Goal: Information Seeking & Learning: Learn about a topic

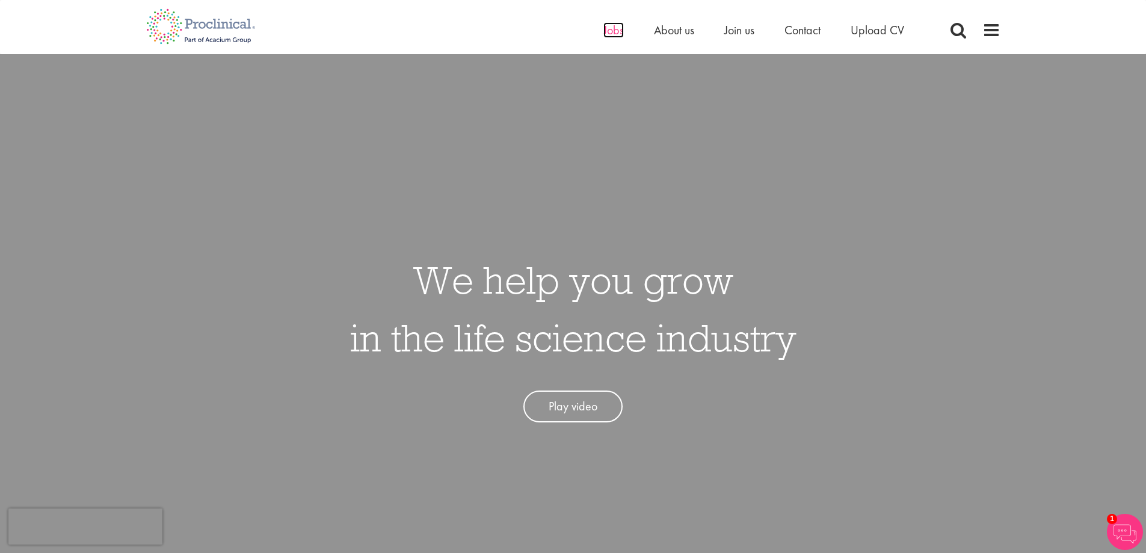
click at [607, 32] on span "Jobs" at bounding box center [613, 30] width 20 height 16
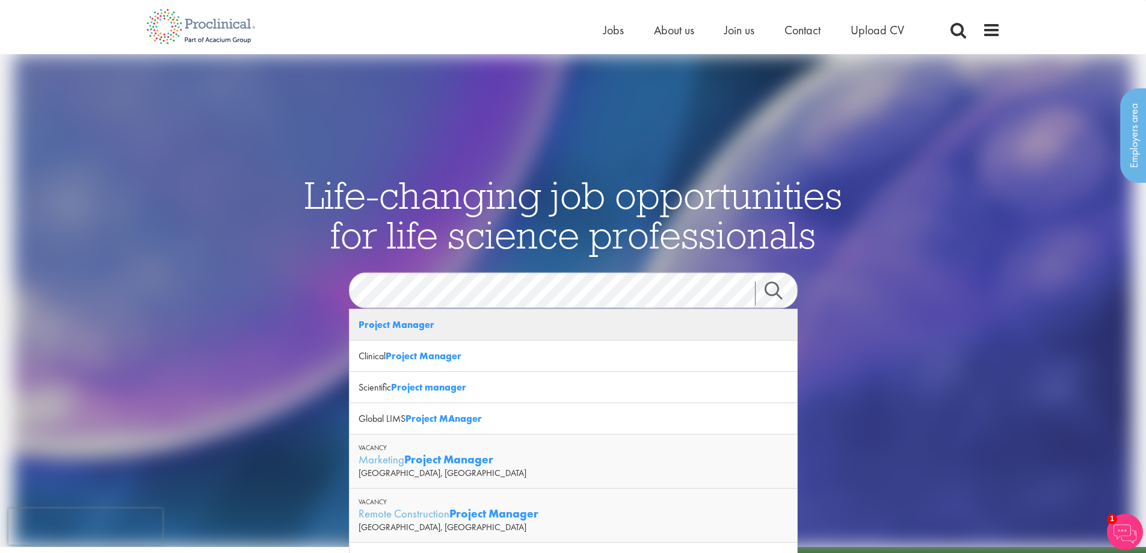
click at [424, 320] on strong "Project Manager" at bounding box center [396, 324] width 76 height 13
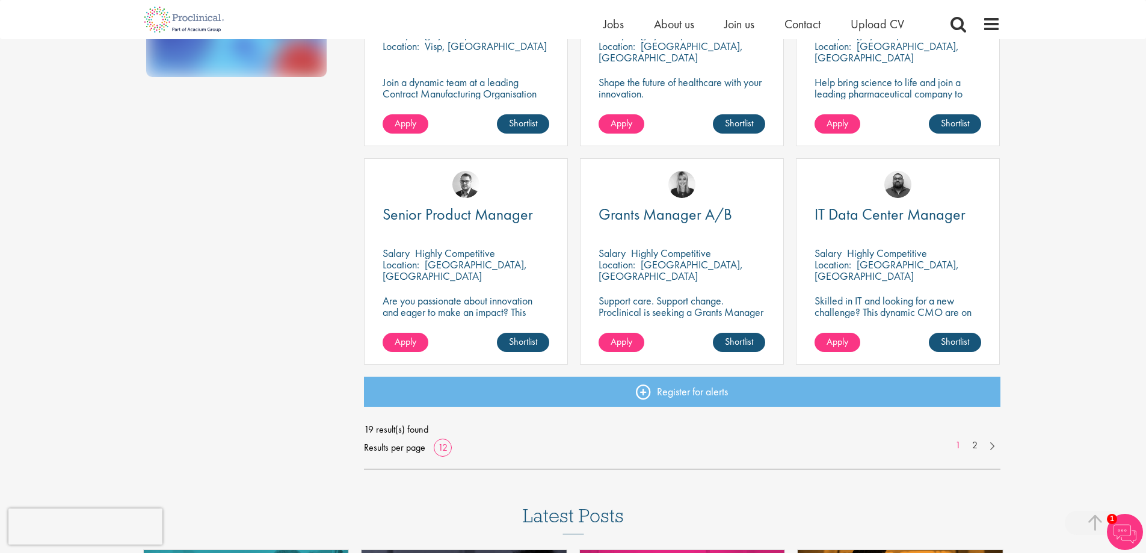
scroll to position [782, 0]
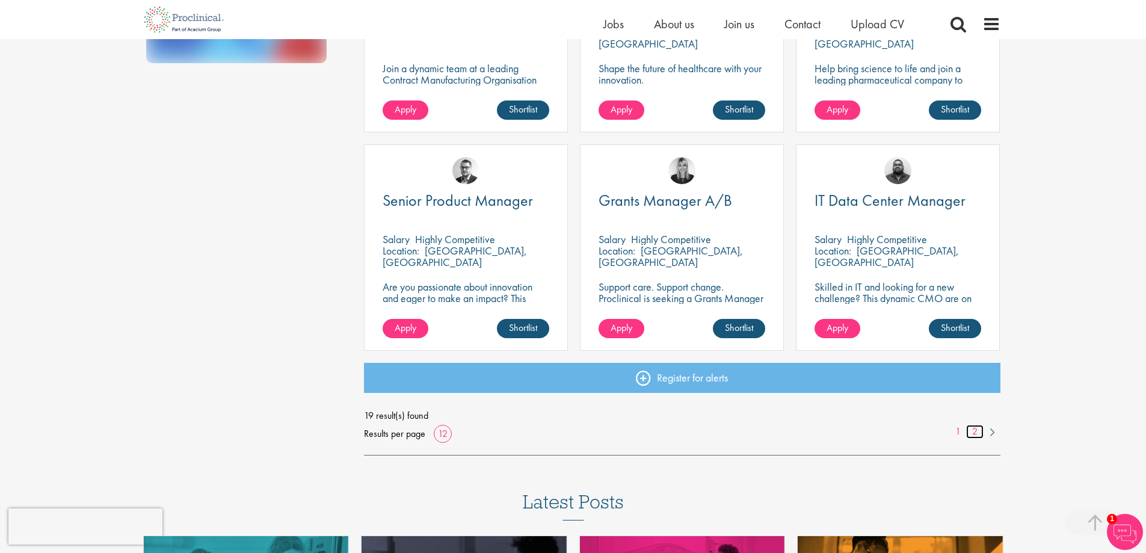
click at [972, 429] on link "2" at bounding box center [974, 432] width 17 height 14
